Goal: Task Accomplishment & Management: Complete application form

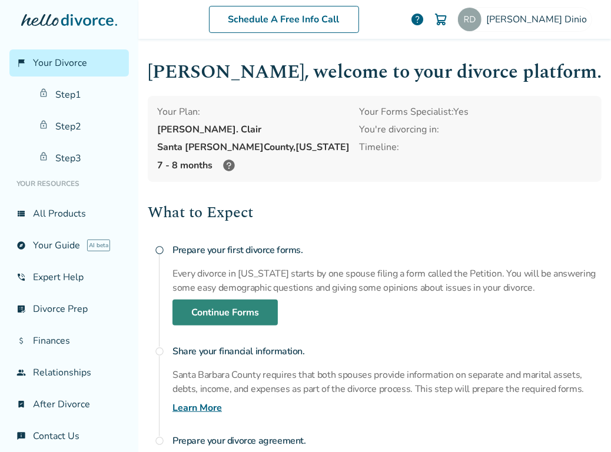
click at [231, 310] on link "Continue Forms" at bounding box center [225, 313] width 105 height 26
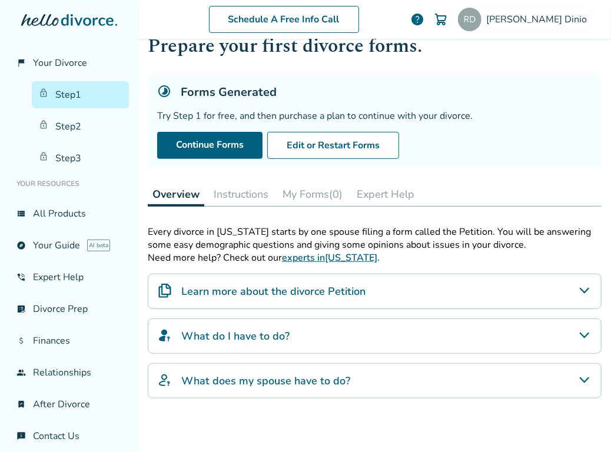
scroll to position [42, 0]
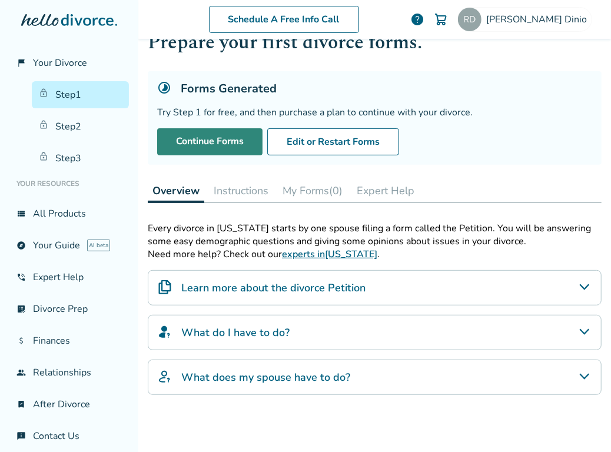
click at [187, 135] on link "Continue Forms" at bounding box center [209, 141] width 105 height 27
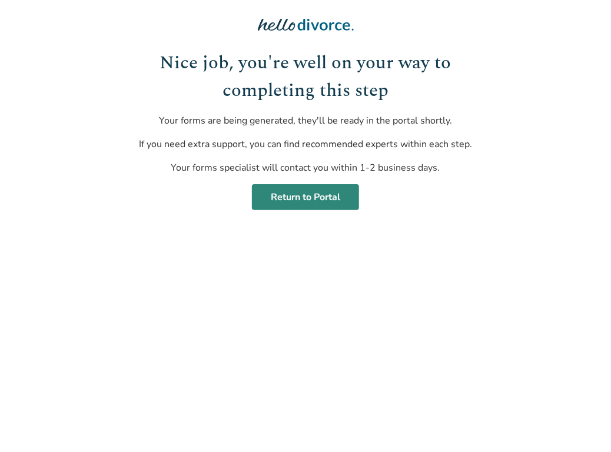
click at [284, 195] on link "Return to Portal" at bounding box center [305, 197] width 107 height 26
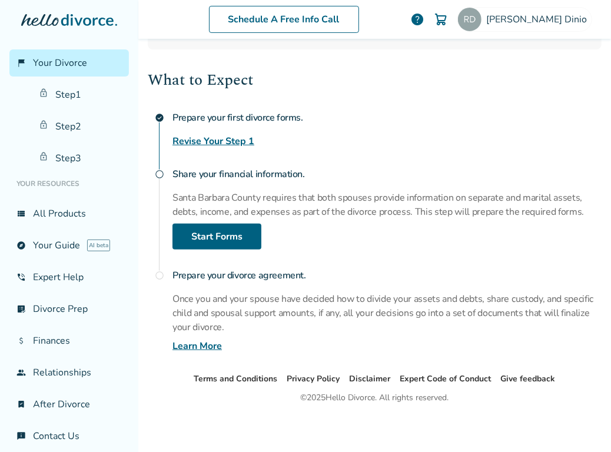
scroll to position [133, 0]
click at [239, 226] on link "Start Forms" at bounding box center [217, 236] width 89 height 26
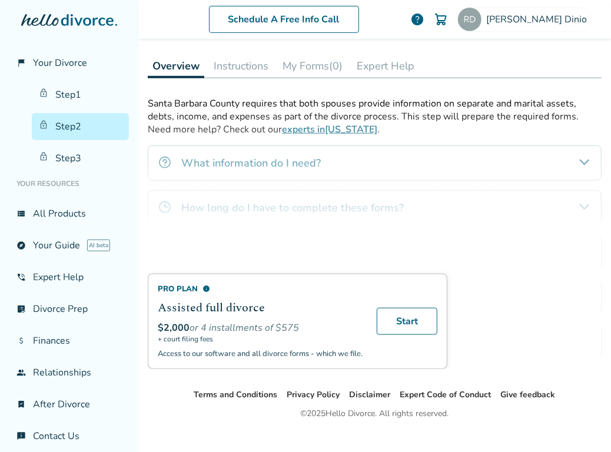
scroll to position [182, 0]
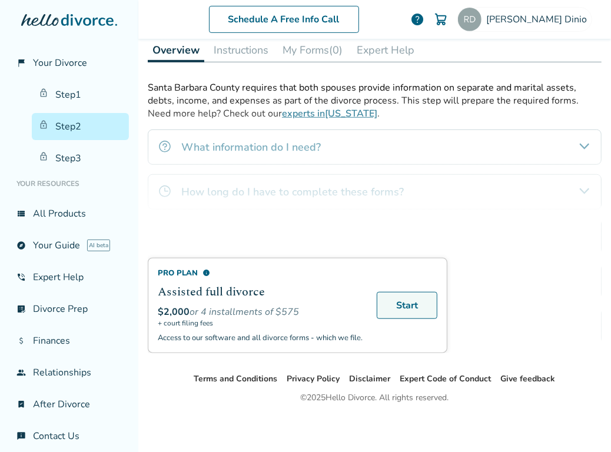
click at [419, 309] on link "Start" at bounding box center [407, 305] width 61 height 27
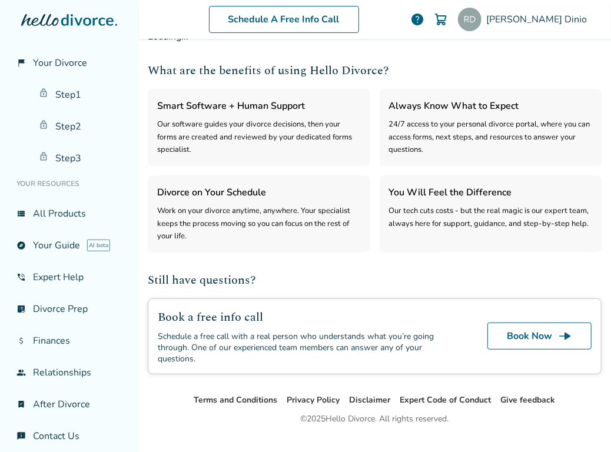
select select "***"
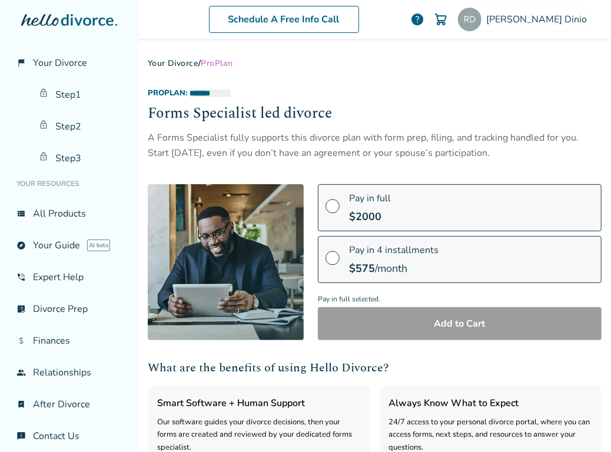
scroll to position [0, 0]
click at [85, 130] on link "Step 2" at bounding box center [80, 126] width 97 height 27
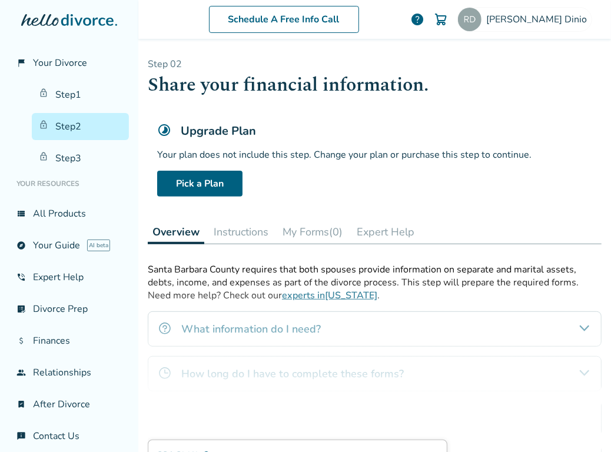
click at [245, 233] on button "Instructions" at bounding box center [241, 232] width 64 height 24
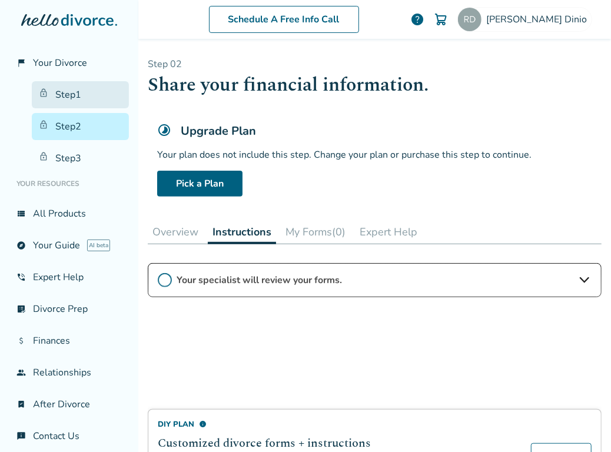
click at [55, 101] on link "Step 1" at bounding box center [80, 94] width 97 height 27
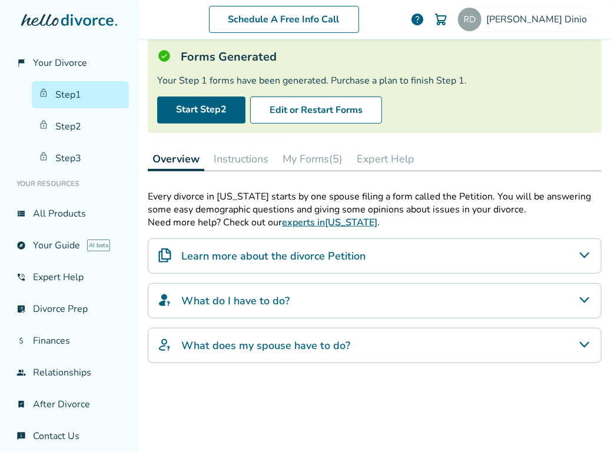
scroll to position [75, 0]
